Goal: Check status: Check status

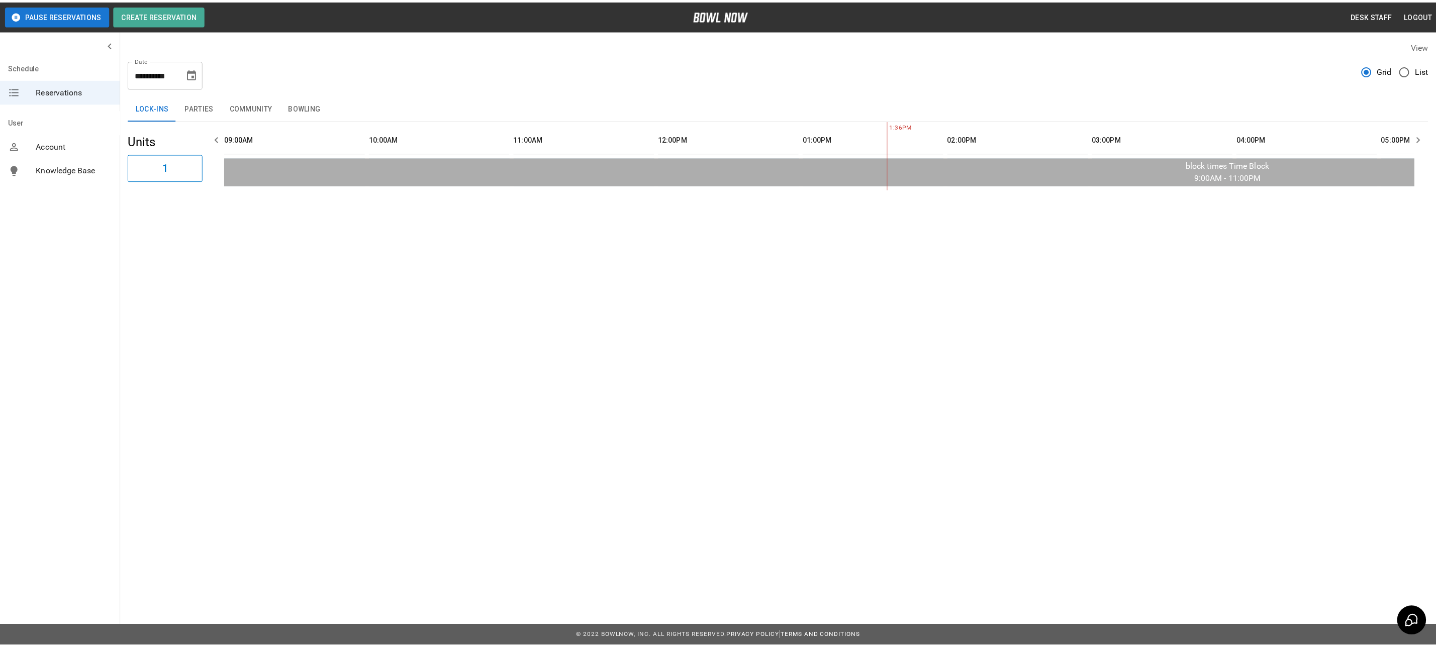
scroll to position [0, 583]
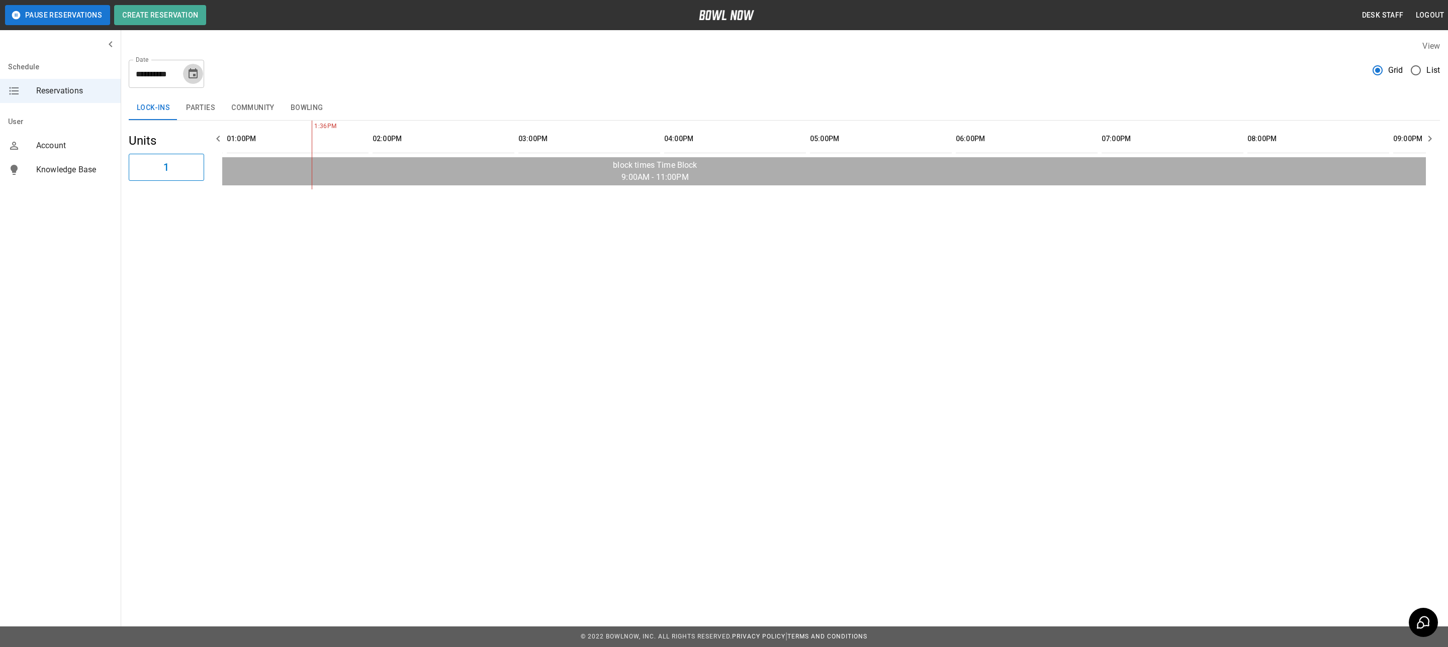
click at [190, 77] on icon "Choose date, selected date is Oct 4, 2025" at bounding box center [193, 74] width 12 height 12
drag, startPoint x: 290, startPoint y: 103, endPoint x: 265, endPoint y: 106, distance: 24.8
click at [290, 103] on button "Bowling" at bounding box center [306, 108] width 49 height 24
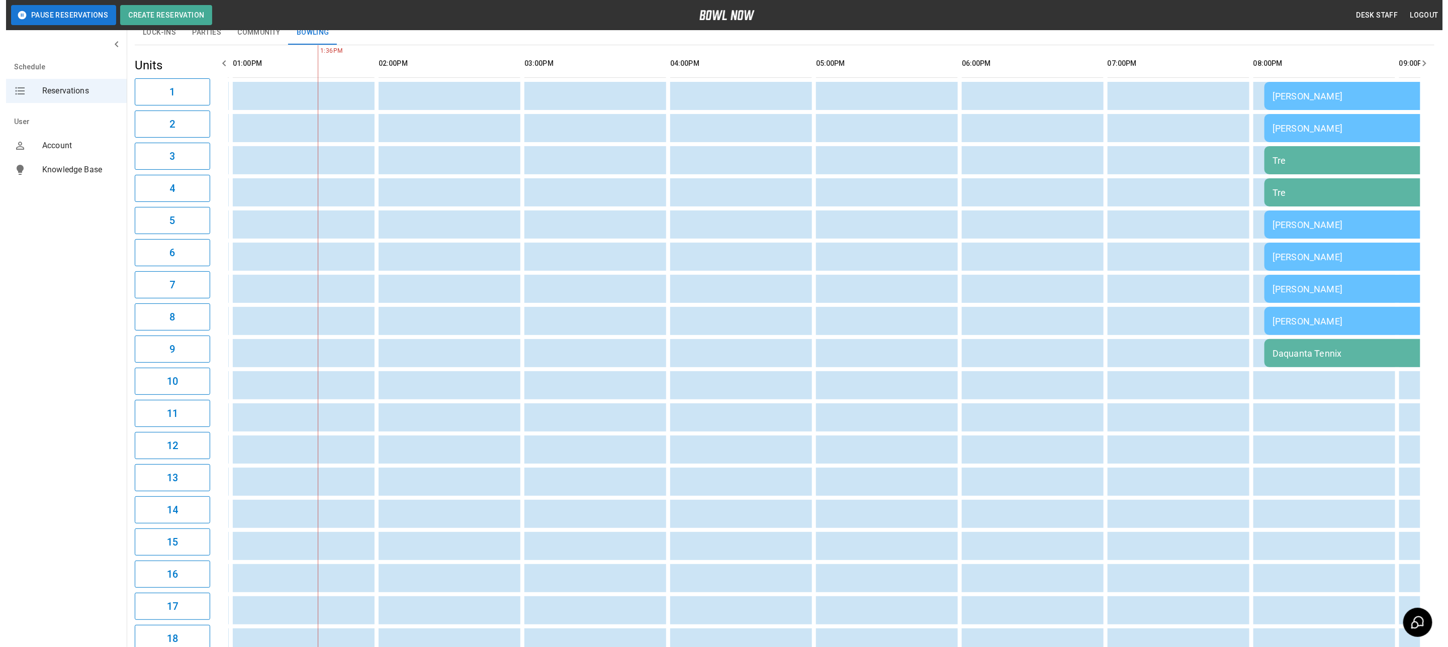
scroll to position [0, 0]
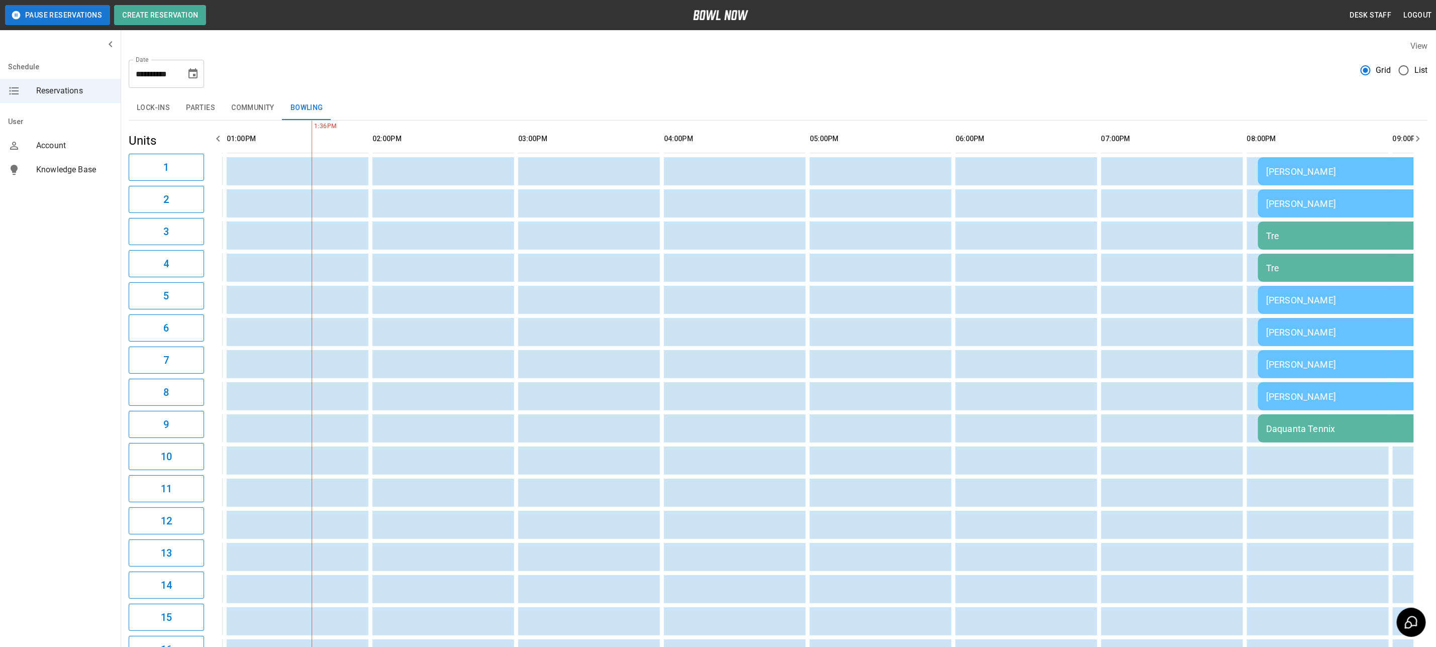
click at [207, 113] on button "Parties" at bounding box center [200, 108] width 45 height 24
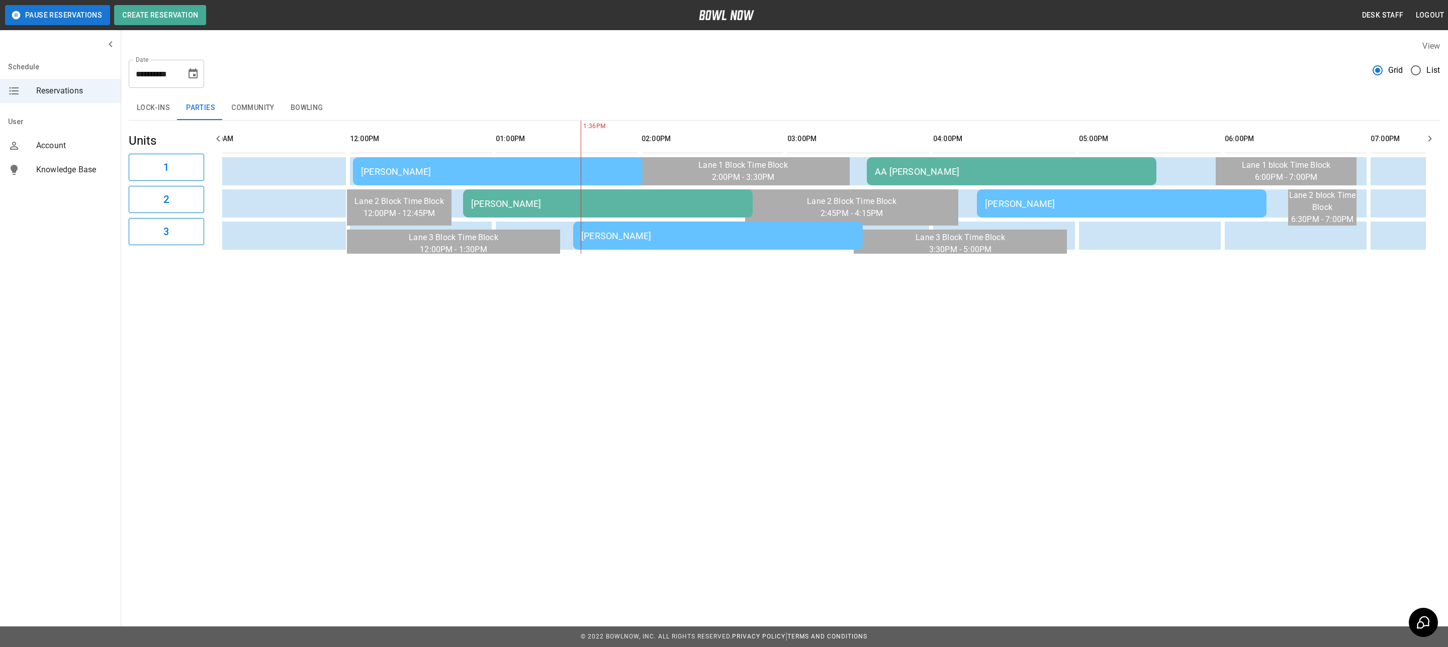
click at [774, 233] on div "[PERSON_NAME]" at bounding box center [717, 236] width 273 height 11
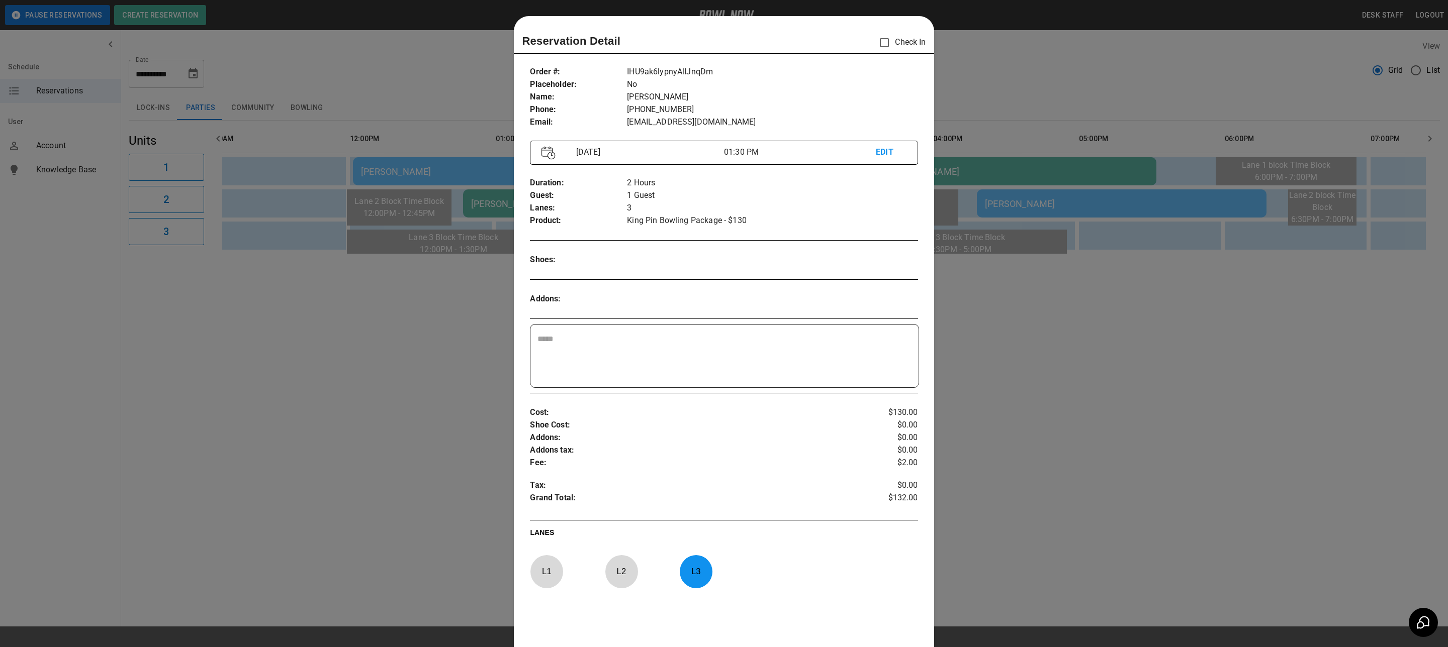
scroll to position [16, 0]
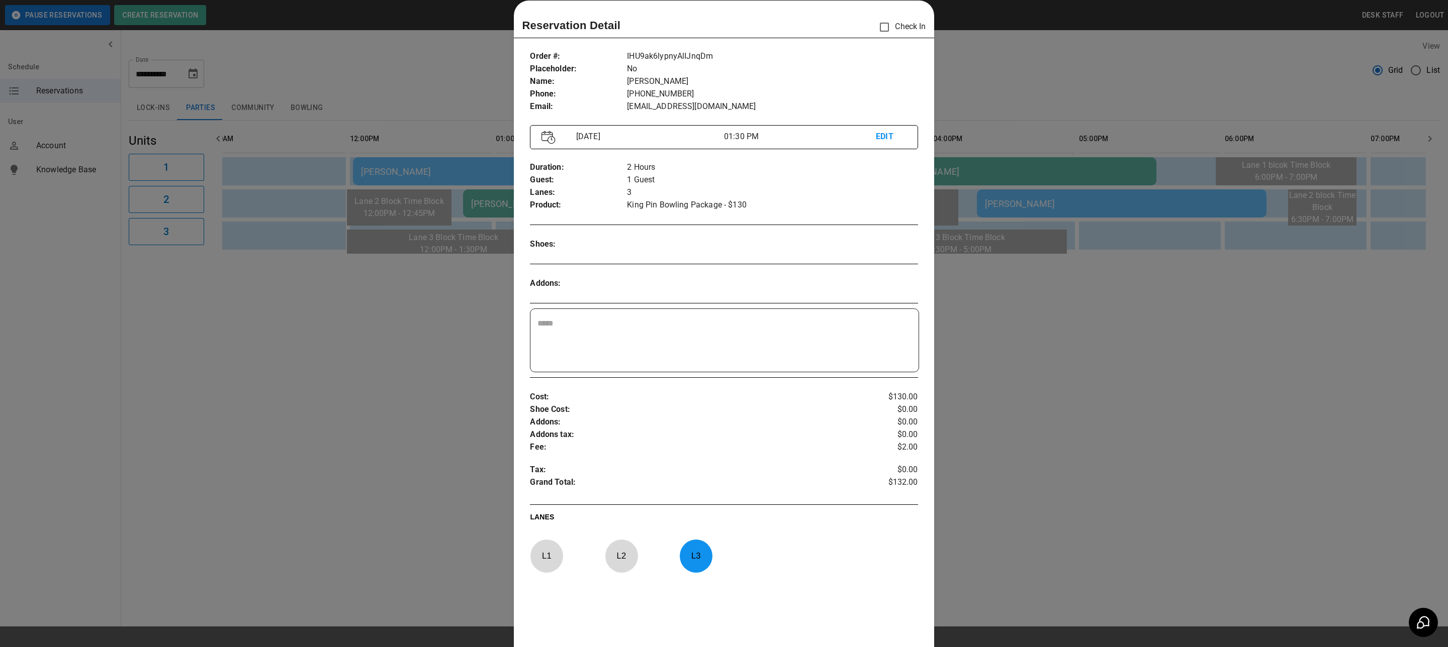
click at [428, 346] on div at bounding box center [724, 323] width 1448 height 647
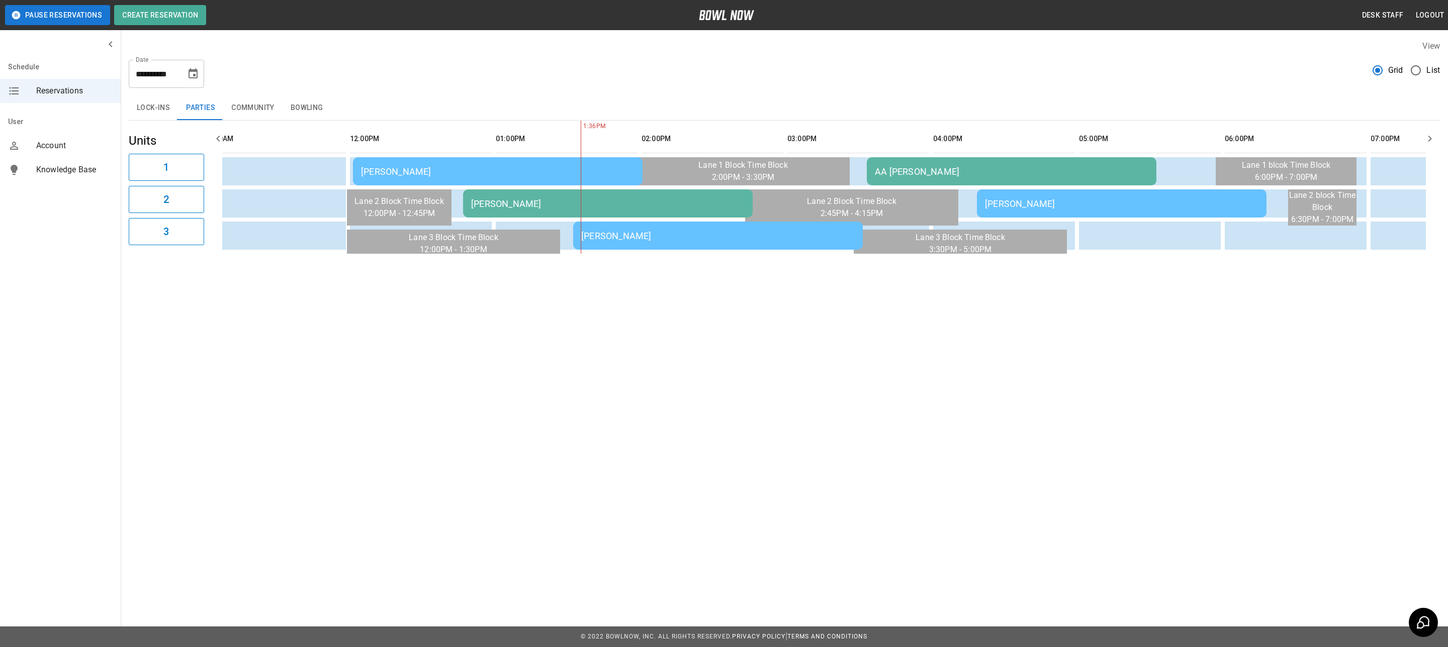
click at [913, 169] on div "AA [PERSON_NAME]" at bounding box center [1011, 171] width 273 height 11
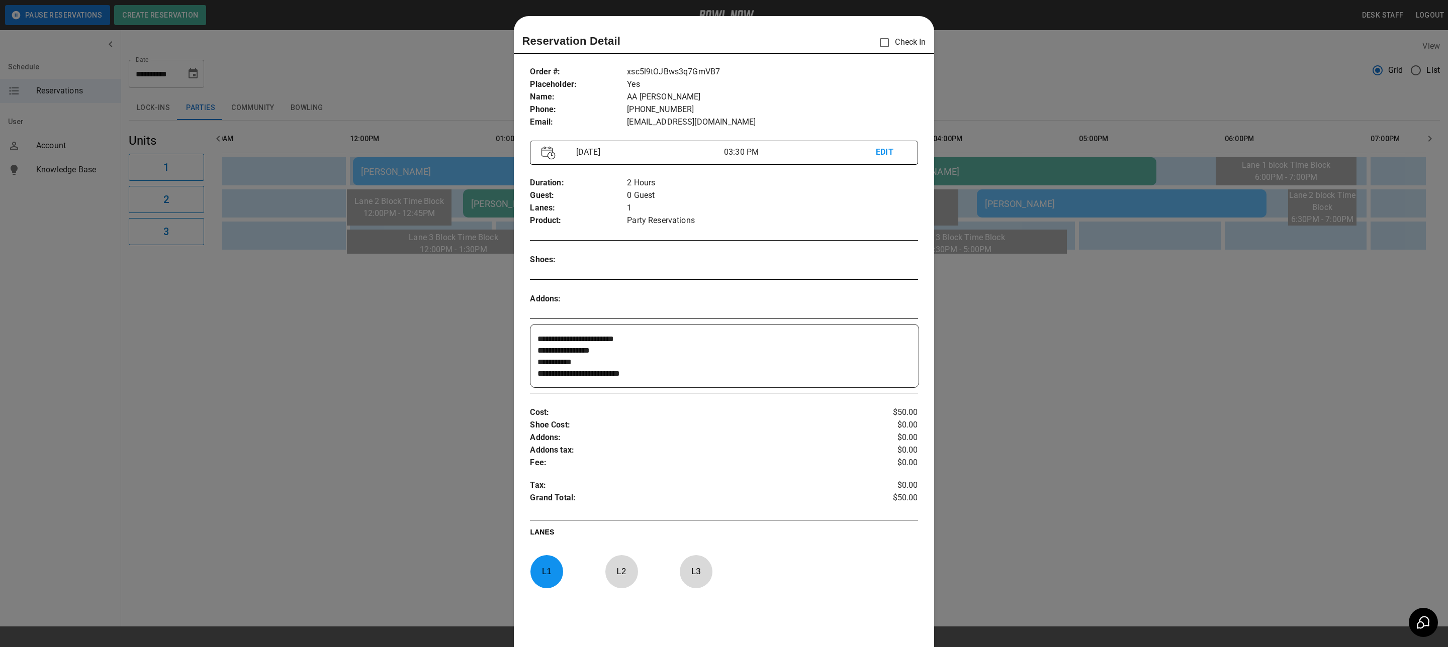
click at [1246, 371] on div at bounding box center [724, 323] width 1448 height 647
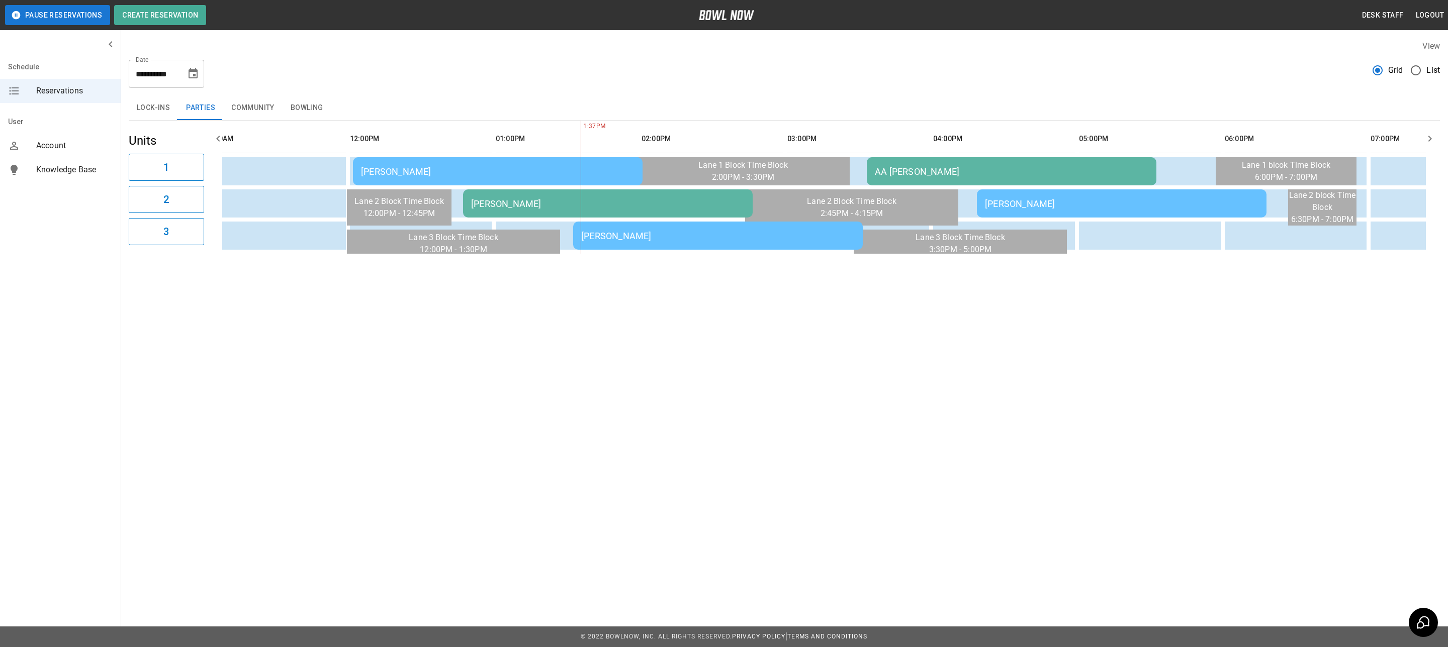
click at [786, 219] on table "[PERSON_NAME] AA [PERSON_NAME] [PERSON_NAME] [PERSON_NAME] [PERSON_NAME]" at bounding box center [1158, 187] width 2499 height 133
click at [790, 231] on div "[PERSON_NAME]" at bounding box center [717, 236] width 273 height 11
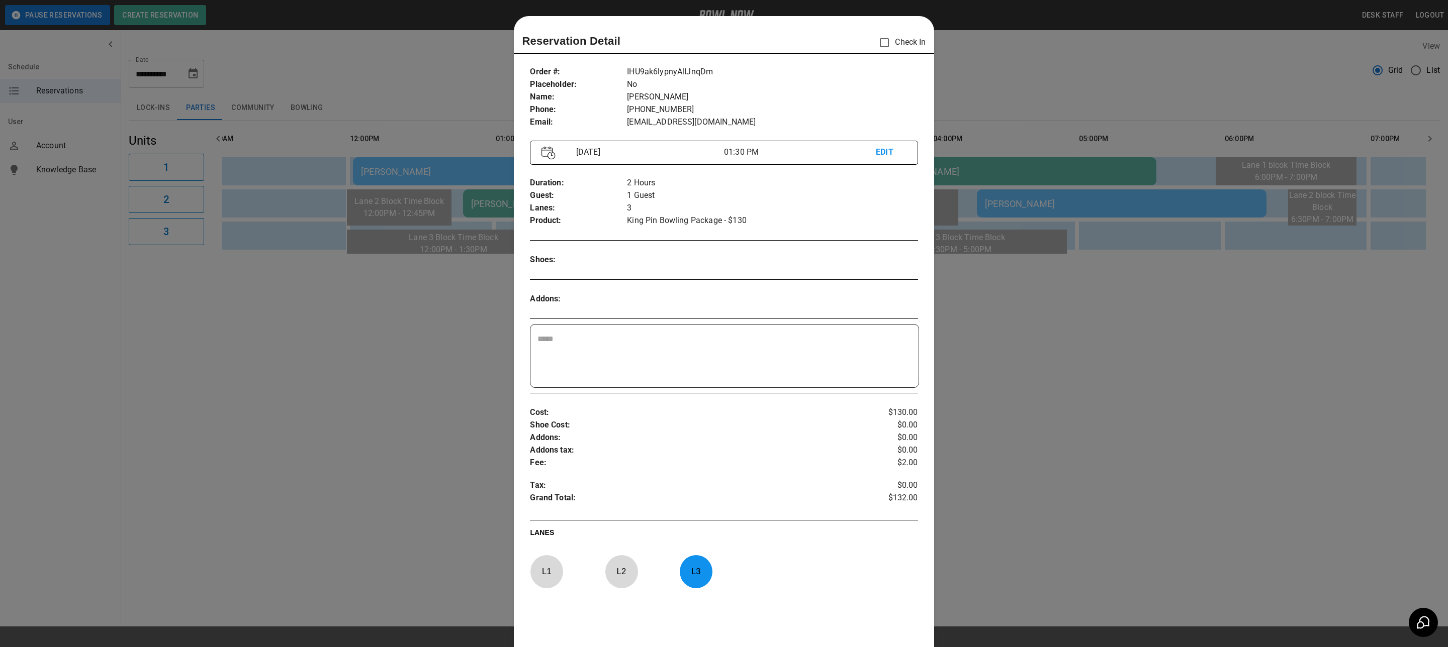
scroll to position [16, 0]
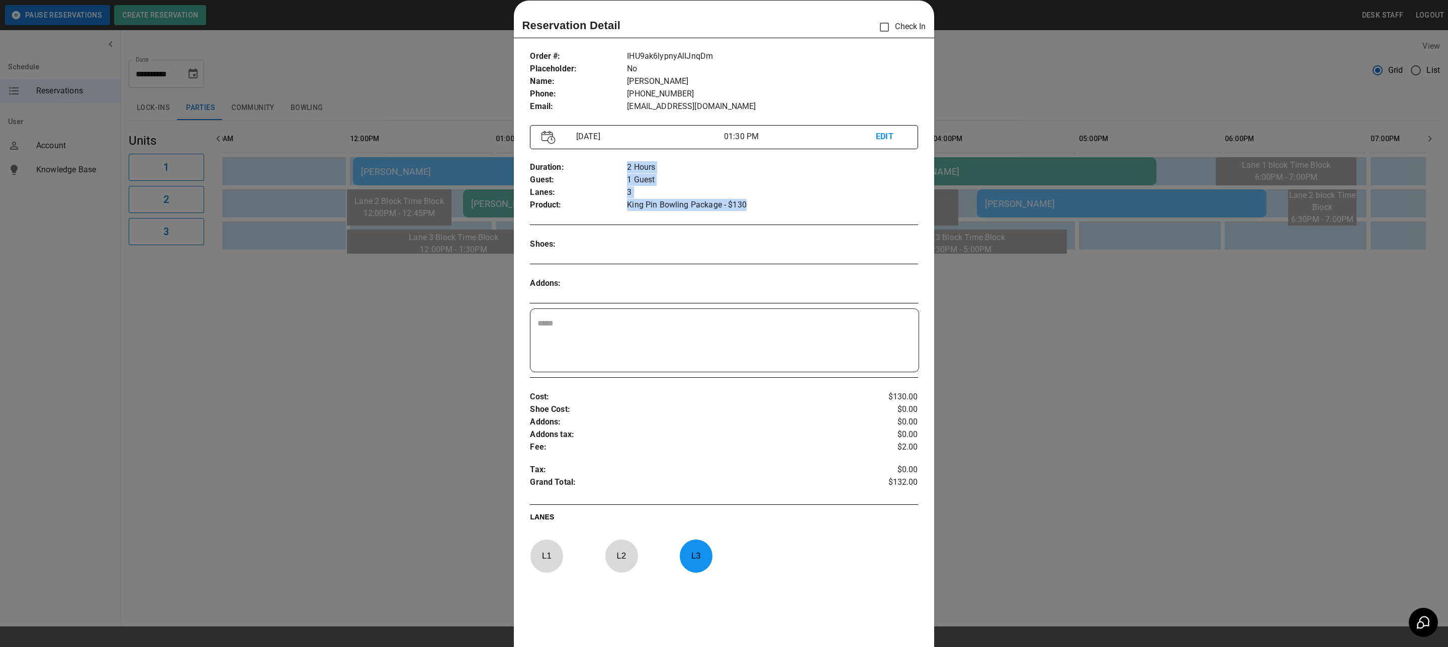
drag, startPoint x: 614, startPoint y: 204, endPoint x: 748, endPoint y: 210, distance: 134.3
click at [748, 210] on div "Duration : Guest : Lanes : Product : 2 Hours 1 Guest 3 King Pin Bowling Package…" at bounding box center [724, 186] width 388 height 66
click at [1080, 332] on div at bounding box center [724, 323] width 1448 height 647
